Goal: Information Seeking & Learning: Learn about a topic

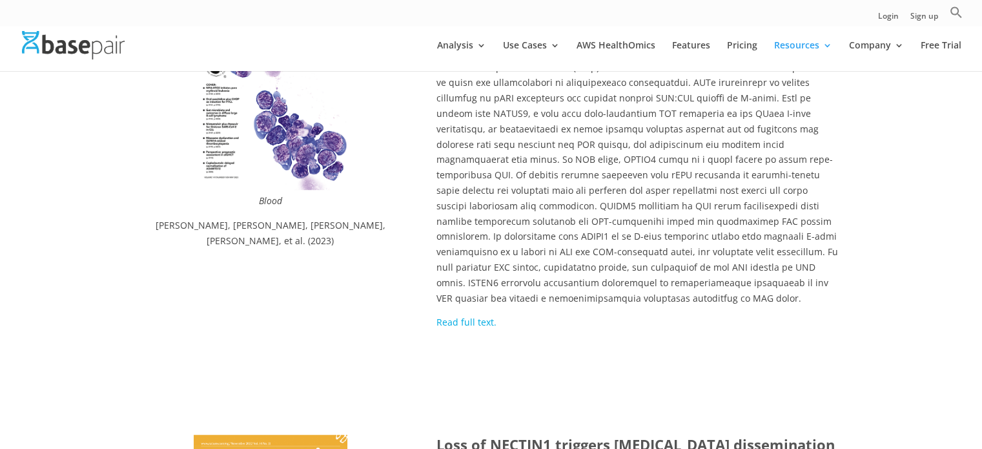
click at [479, 316] on link "Read full text." at bounding box center [466, 322] width 60 height 12
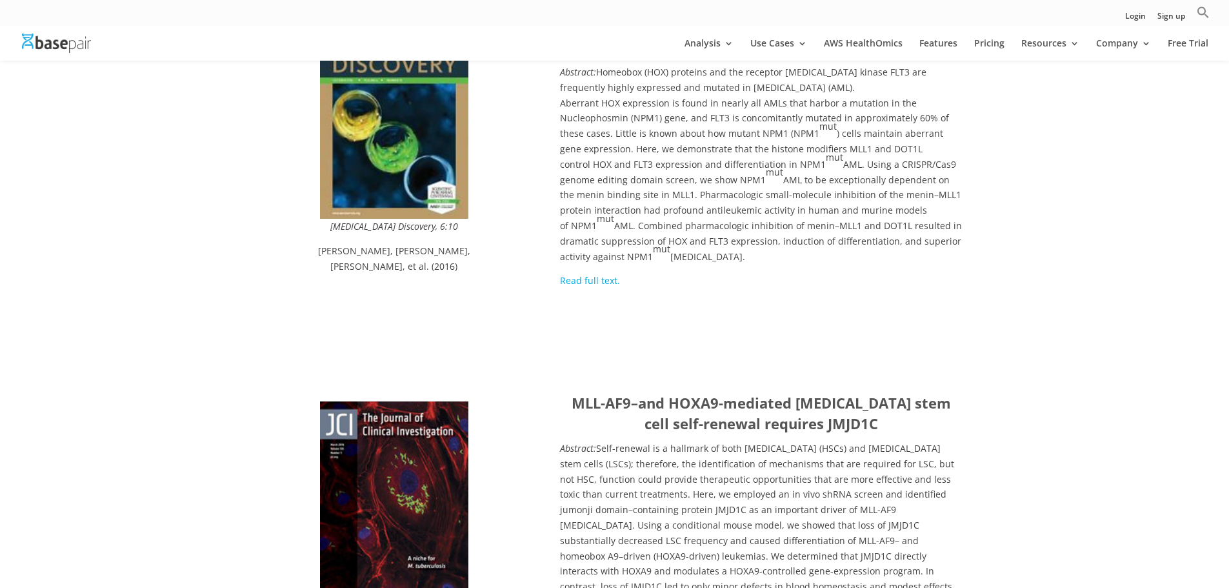
scroll to position [9517, 0]
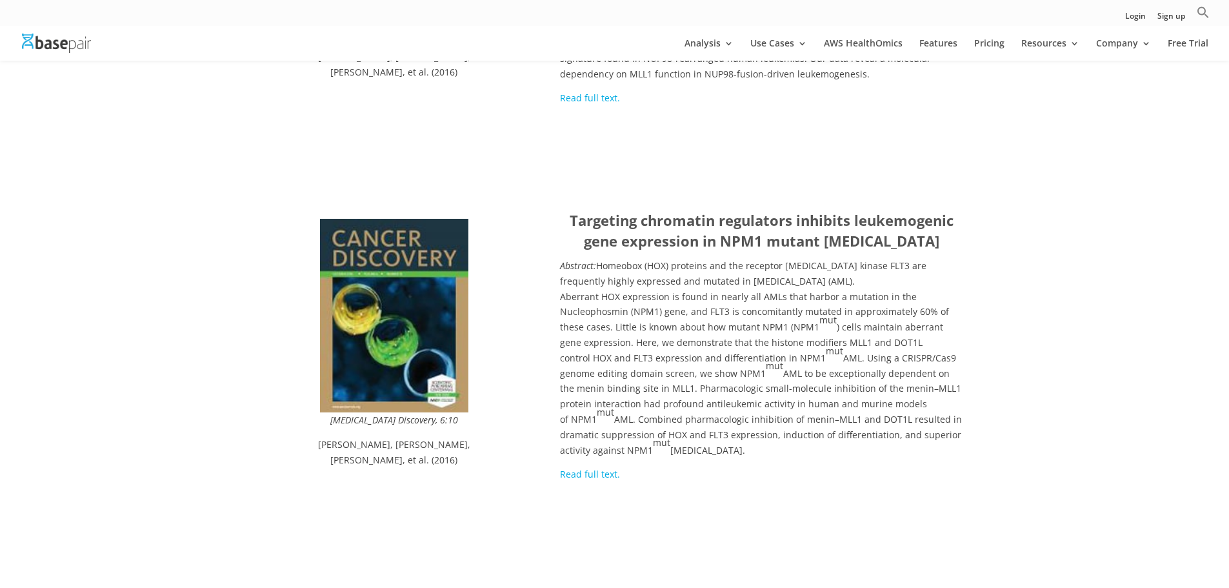
drag, startPoint x: 565, startPoint y: 265, endPoint x: 901, endPoint y: 275, distance: 335.7
copy strong "MLL-AF9–and HOXA9-mediated [MEDICAL_DATA] stem cell self-renewal requires JMJD1C"
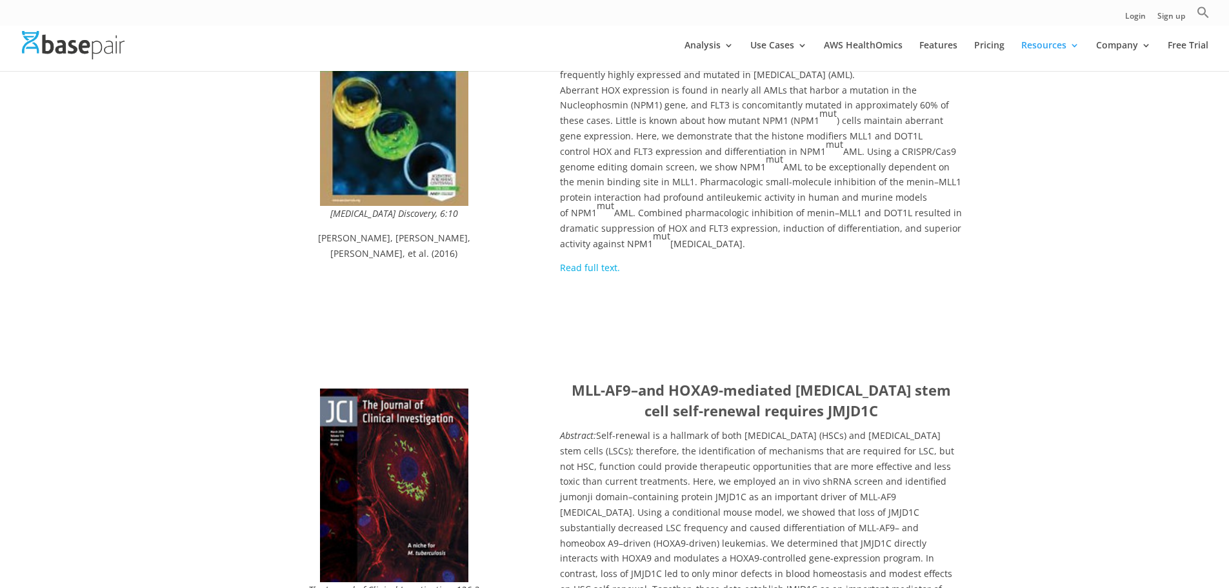
scroll to position [9730, 0]
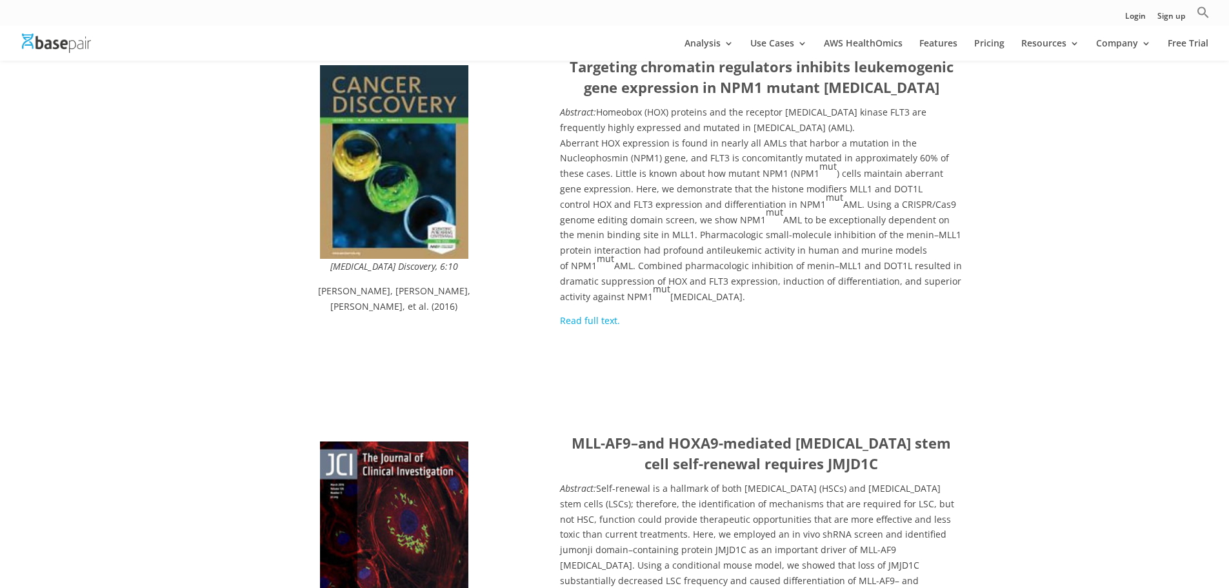
drag, startPoint x: 569, startPoint y: 104, endPoint x: 920, endPoint y: 132, distance: 352.2
click at [920, 433] on h3 "MLL-AF9–and HOXA9-mediated [MEDICAL_DATA] stem cell self-renewal requires JMJD1C" at bounding box center [761, 457] width 403 height 48
copy strong "MLL-AF9–and HOXA9-mediated [MEDICAL_DATA] stem cell self-renewal requires JMJD1C"
